Goal: Find specific page/section: Find specific page/section

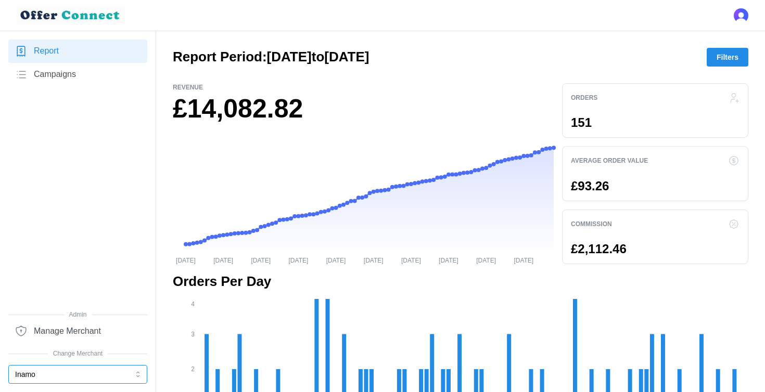
click at [83, 381] on button "Inamo" at bounding box center [77, 374] width 139 height 19
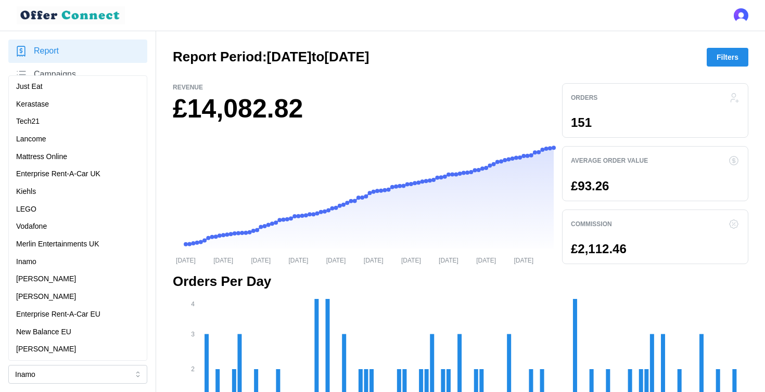
click at [209, 11] on div at bounding box center [382, 15] width 765 height 31
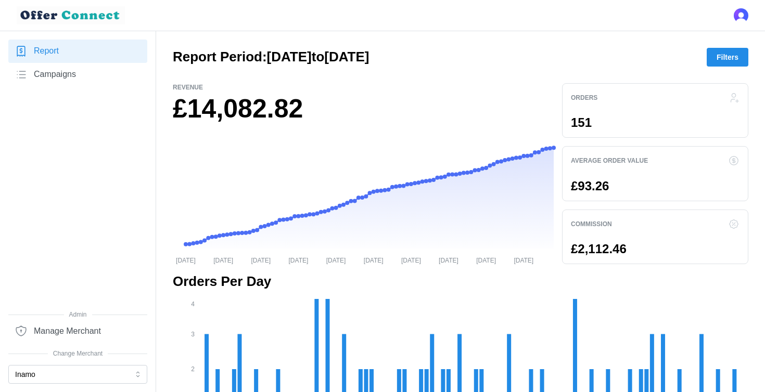
click at [66, 75] on span "Campaigns" at bounding box center [55, 74] width 42 height 13
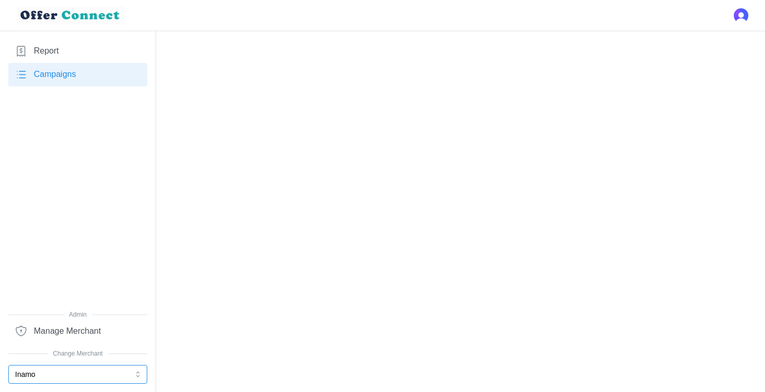
click at [94, 370] on button "Inamo" at bounding box center [77, 374] width 139 height 19
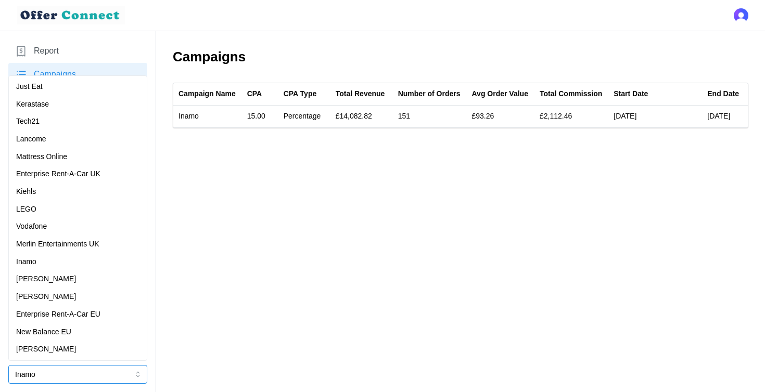
click at [100, 313] on p "Enterprise Rent-A-Car EU" at bounding box center [58, 314] width 84 height 11
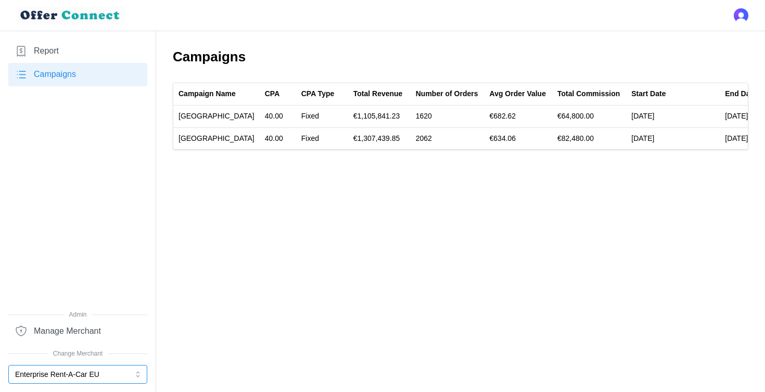
click at [105, 379] on button "Enterprise Rent-A-Car EU" at bounding box center [77, 374] width 139 height 19
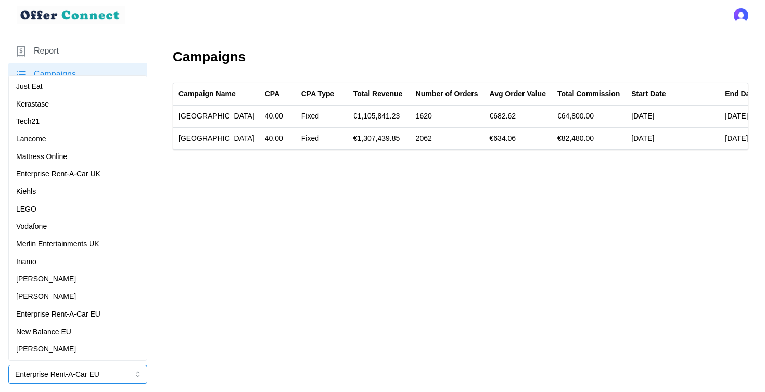
click at [100, 171] on p "Enterprise Rent-A-Car UK" at bounding box center [58, 174] width 84 height 11
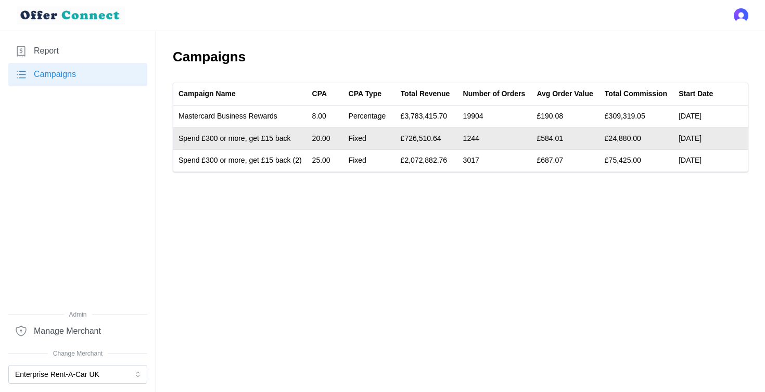
click at [289, 132] on td "Spend £300 or more, get £15 back" at bounding box center [240, 138] width 134 height 22
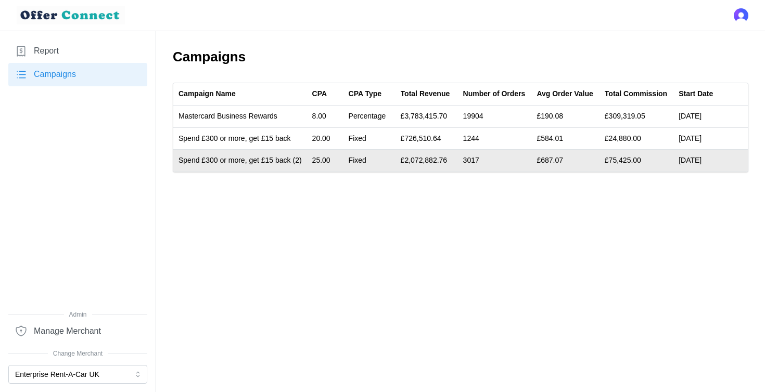
click at [314, 173] on main "Campaigns Campaign Name CPA CPA Type Total Revenue Number of Orders Avg Order V…" at bounding box center [382, 196] width 765 height 392
click at [305, 160] on td "Spend £300 or more, get £15 back (2)" at bounding box center [240, 161] width 134 height 22
